Goal: Information Seeking & Learning: Compare options

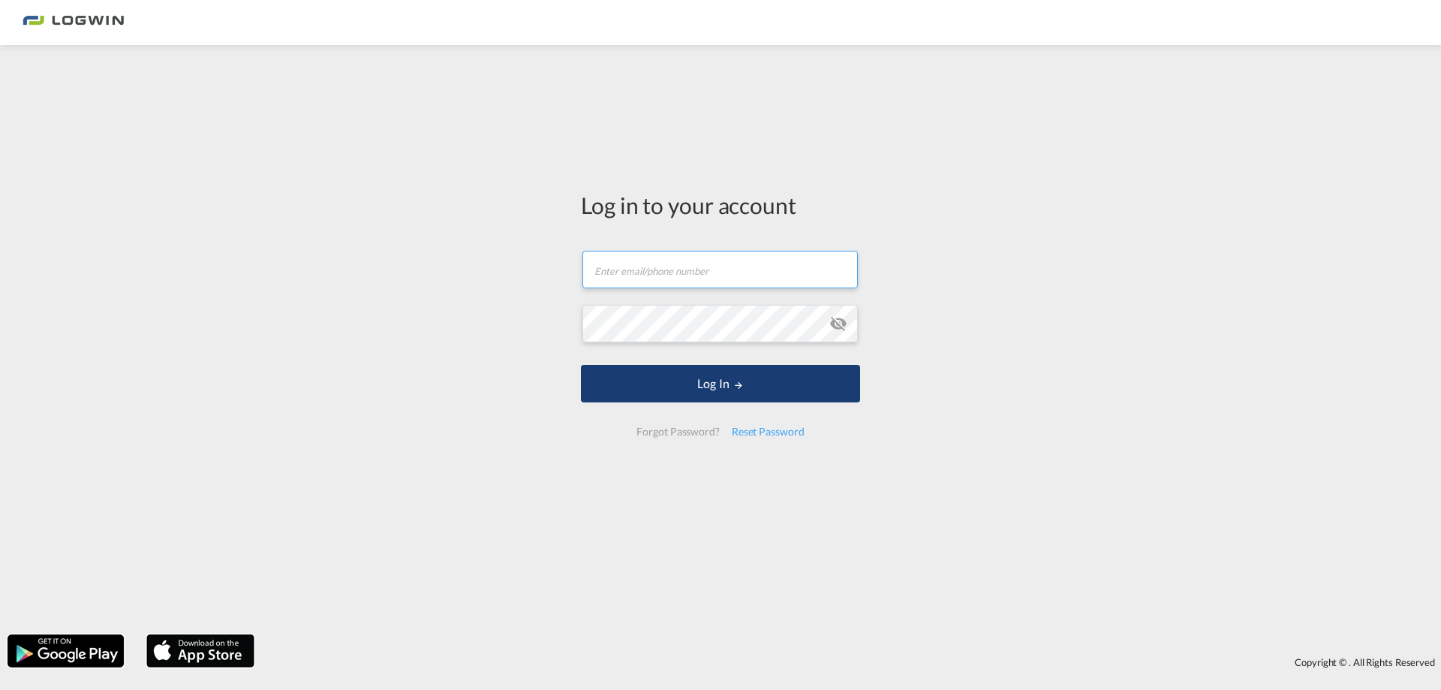
type input "[PERSON_NAME][EMAIL_ADDRESS][PERSON_NAME][DOMAIN_NAME]"
click at [667, 368] on button "Log In" at bounding box center [720, 384] width 279 height 38
